Goal: Task Accomplishment & Management: Use online tool/utility

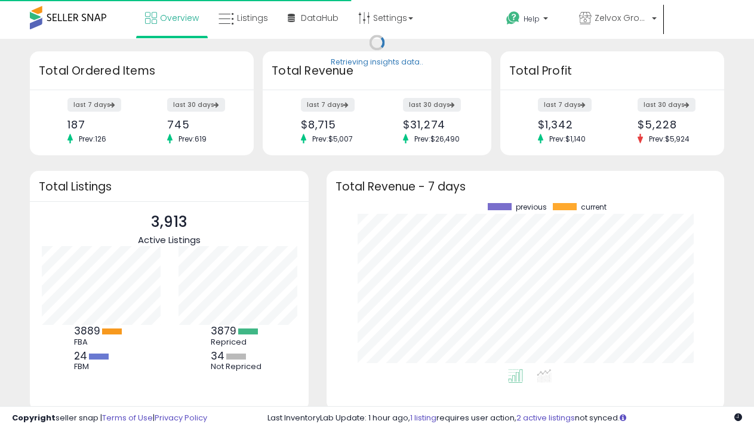
scroll to position [166, 373]
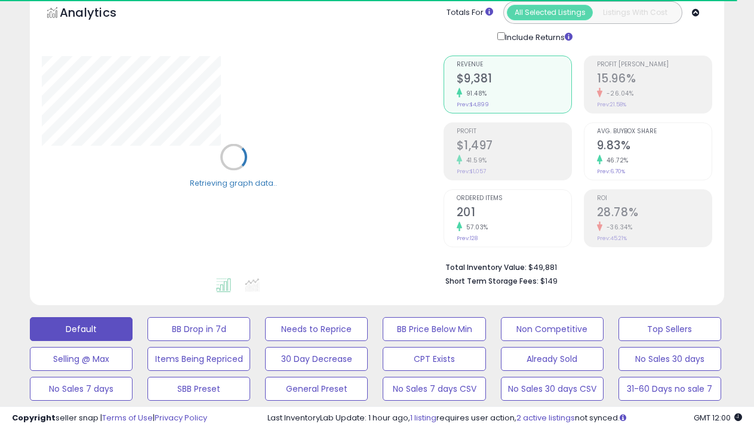
scroll to position [262, 0]
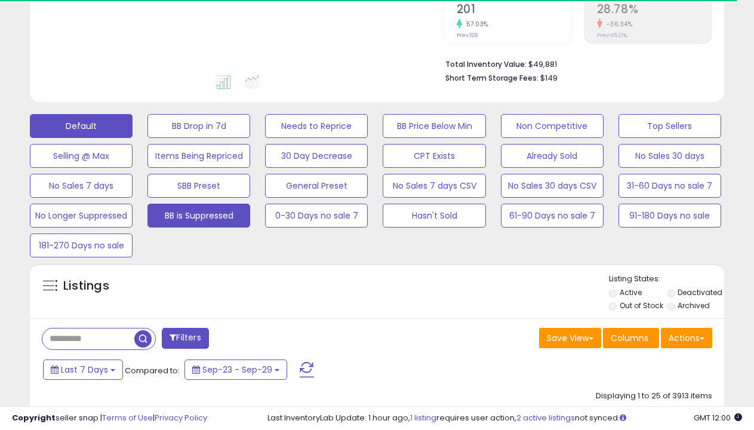
click at [199, 215] on button "BB is Suppressed" at bounding box center [198, 215] width 103 height 24
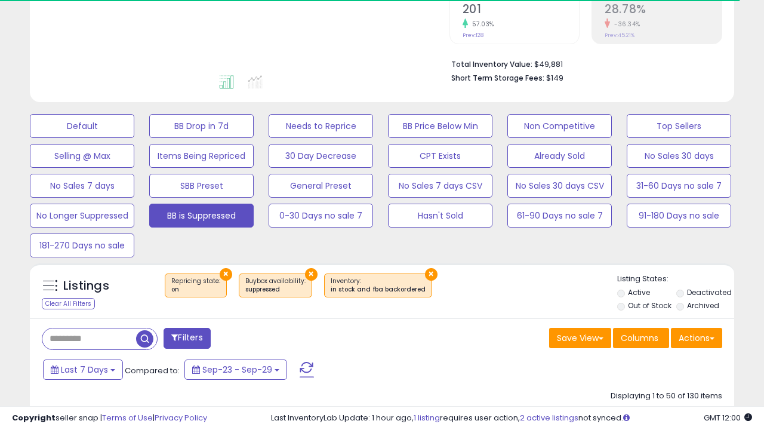
select select "**"
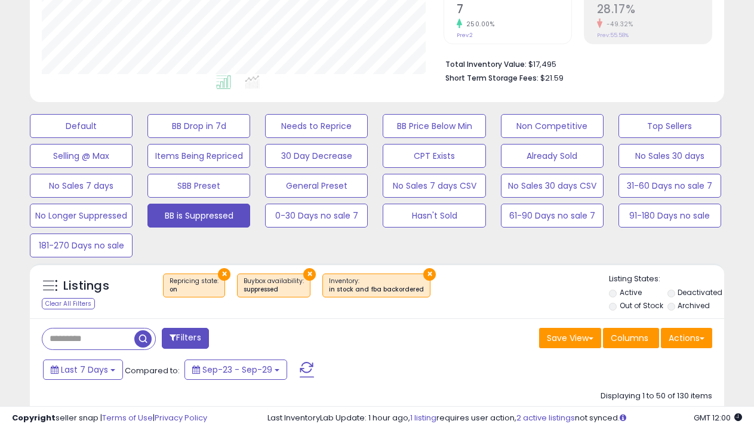
scroll to position [5004, 0]
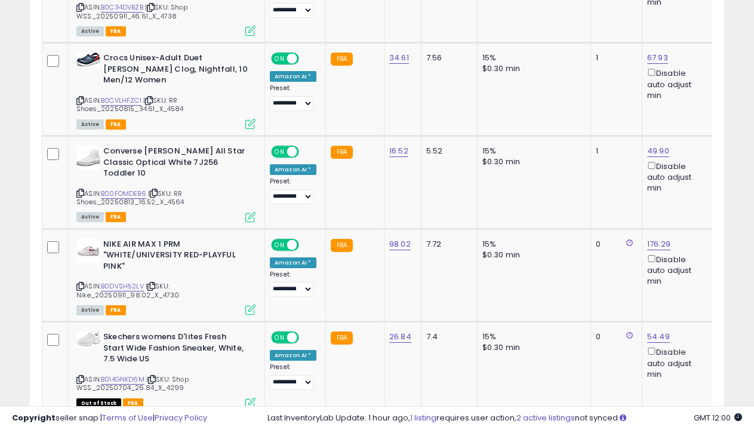
click at [681, 429] on span "›" at bounding box center [682, 437] width 2 height 12
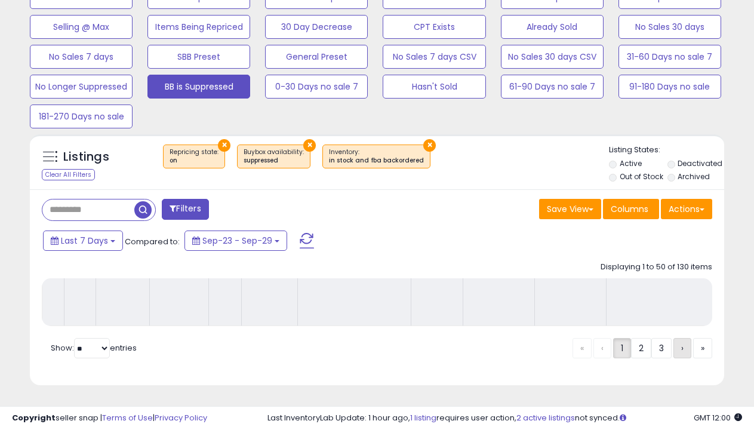
scroll to position [401, 0]
